Goal: Task Accomplishment & Management: Manage account settings

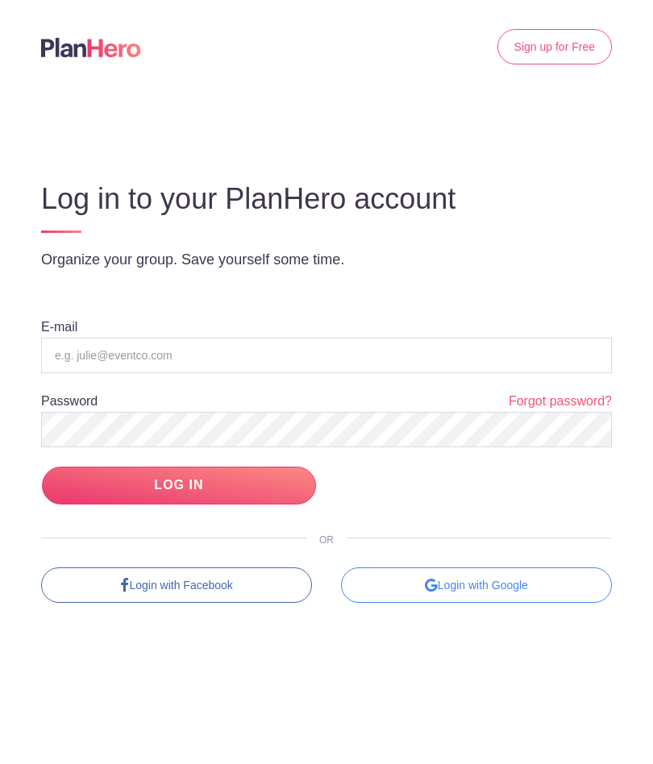
scroll to position [1, 0]
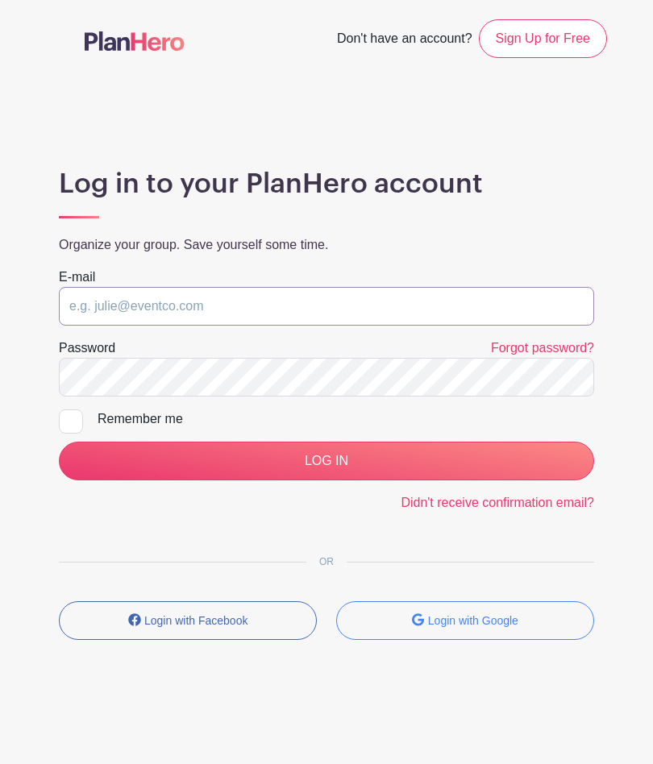
click at [89, 303] on input "email" at bounding box center [326, 306] width 535 height 39
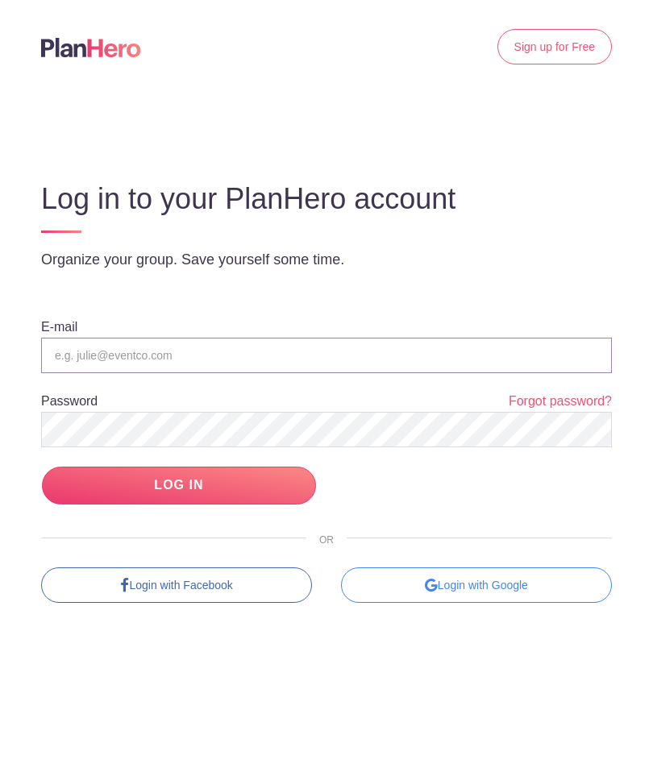
click at [82, 349] on input "email" at bounding box center [326, 355] width 571 height 35
type input "[EMAIL_ADDRESS][DOMAIN_NAME]"
click at [178, 485] on input "LOG IN" at bounding box center [179, 486] width 274 height 38
